Goal: Use online tool/utility: Utilize a website feature to perform a specific function

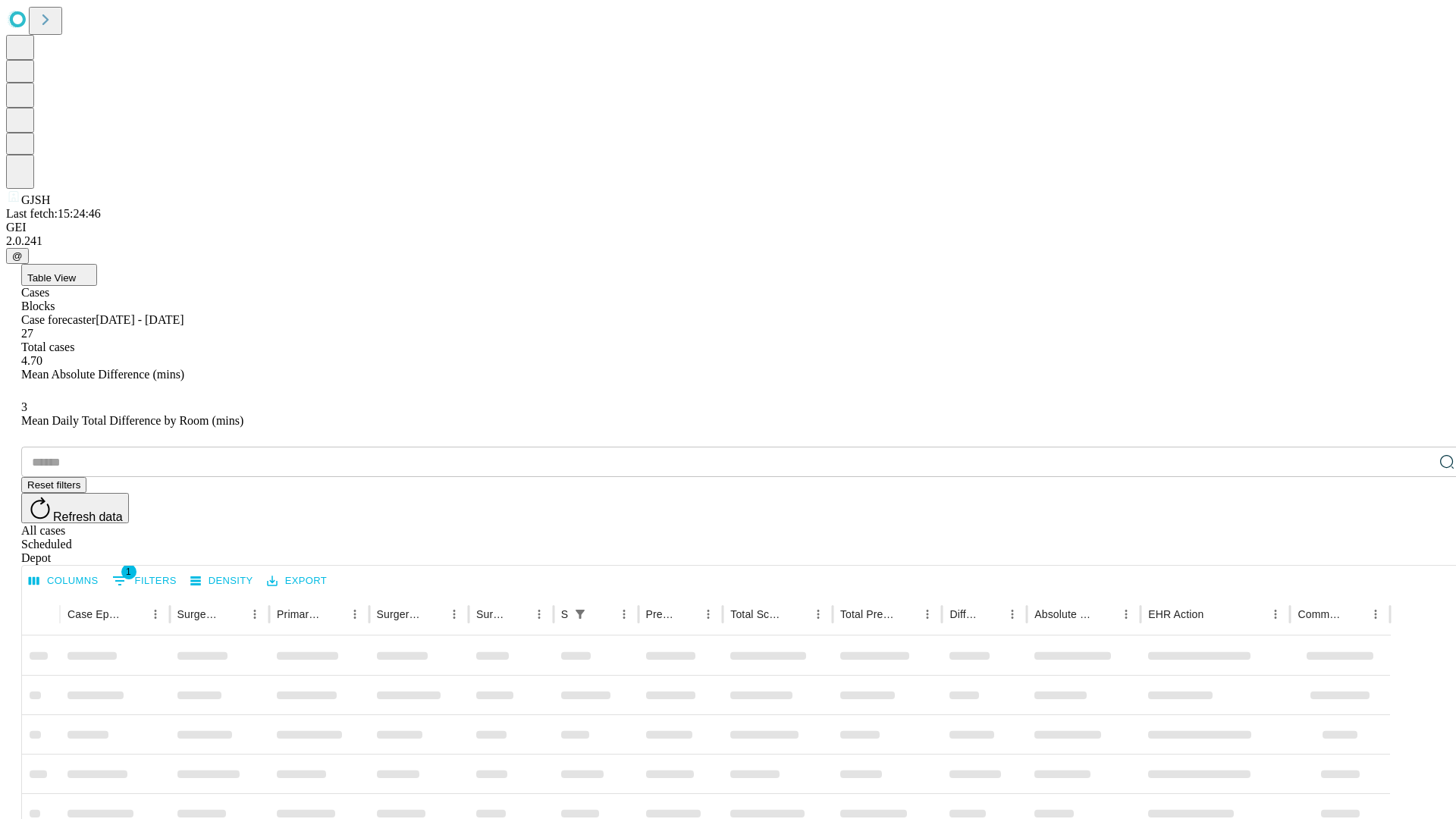
click at [76, 272] on span "Table View" at bounding box center [51, 278] width 48 height 12
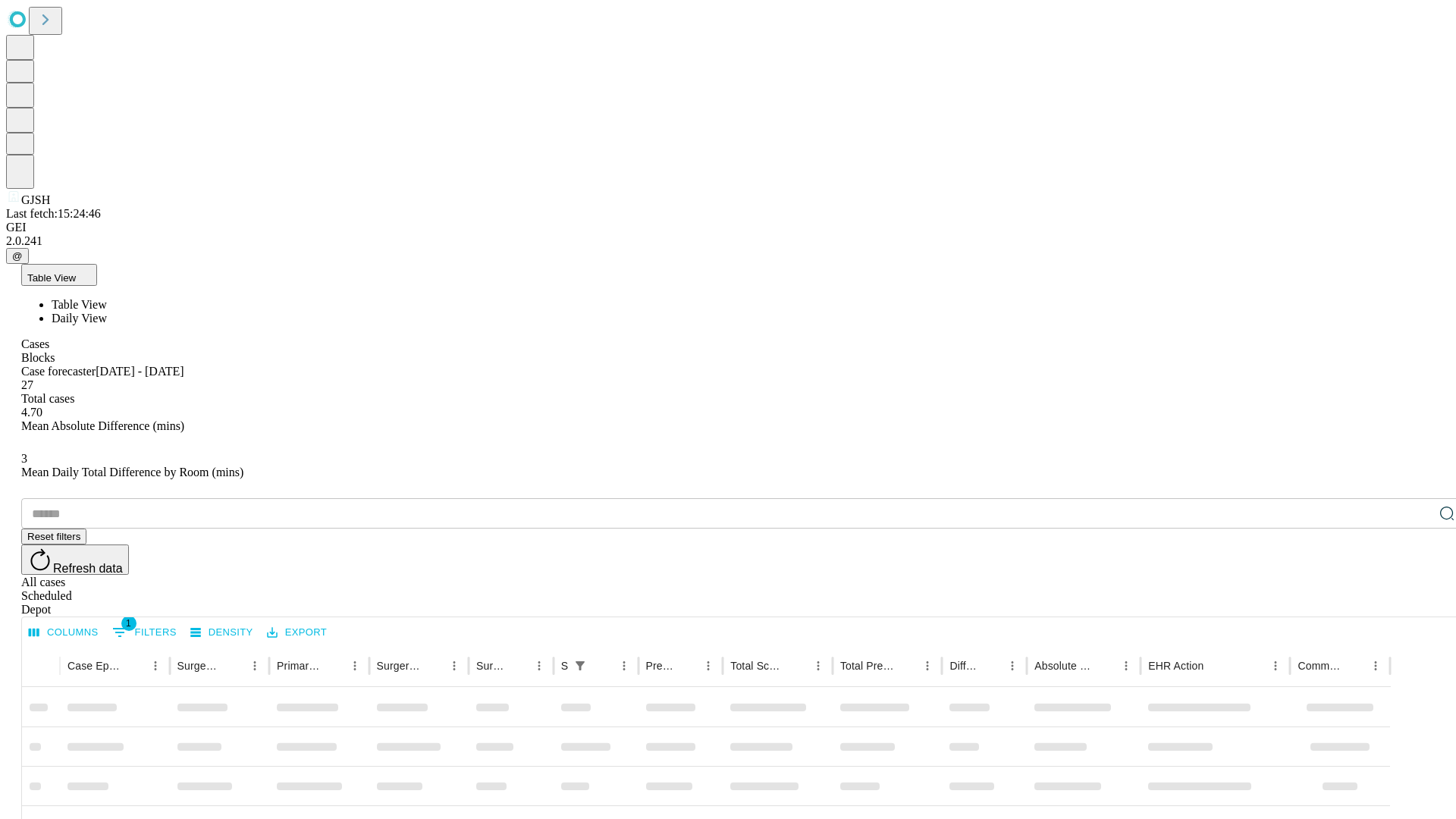
click at [107, 312] on span "Daily View" at bounding box center [79, 318] width 55 height 13
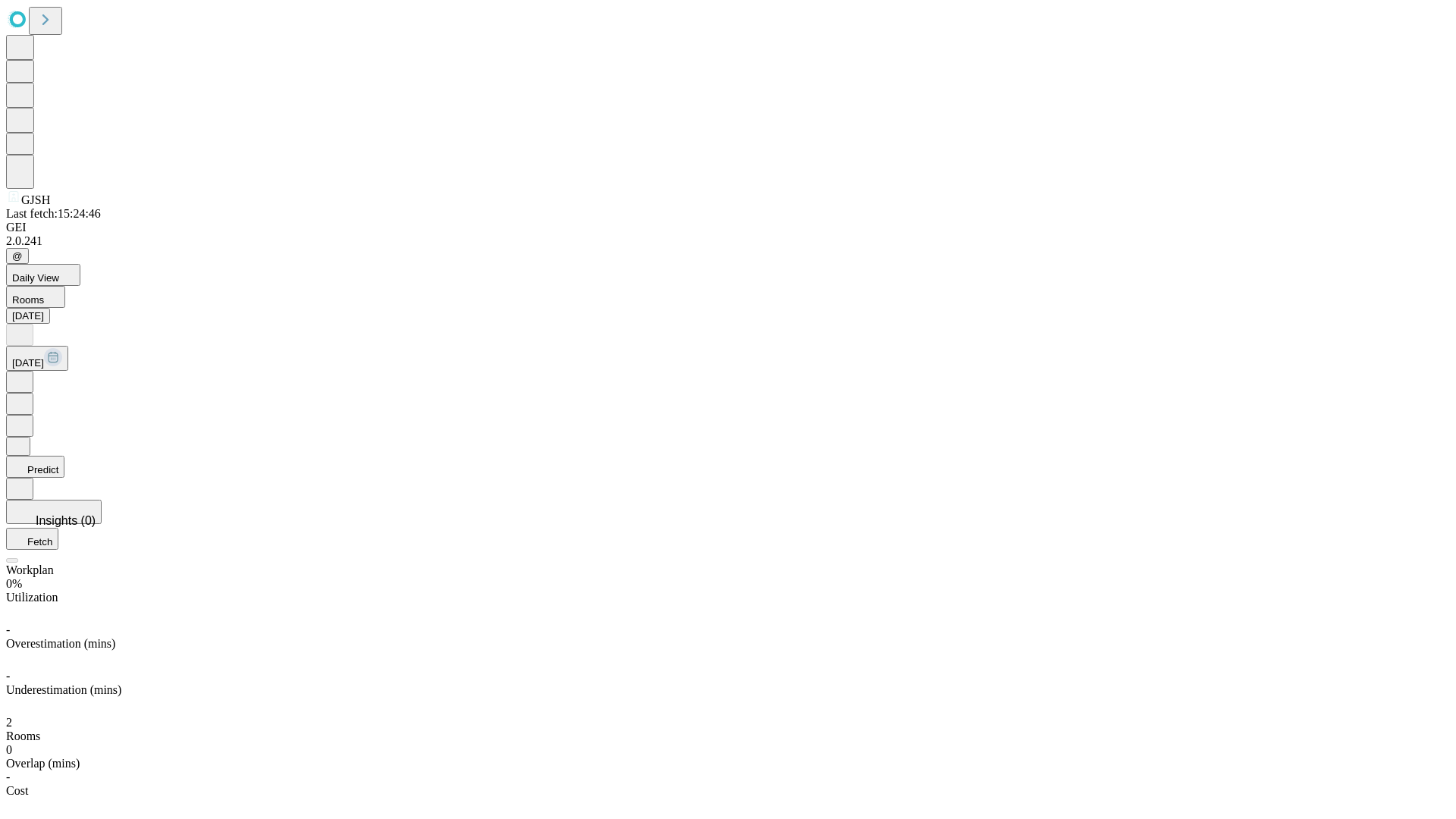
click at [65, 455] on button "Predict" at bounding box center [35, 466] width 59 height 22
